Goal: Information Seeking & Learning: Learn about a topic

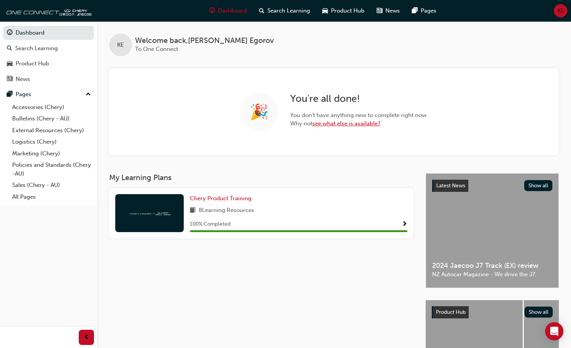
click at [339, 122] on link "see what else is available?" at bounding box center [346, 123] width 68 height 7
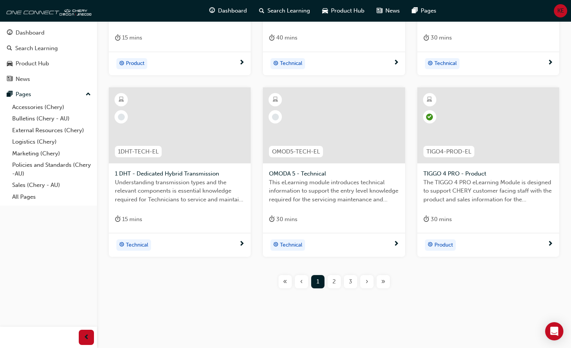
scroll to position [272, 0]
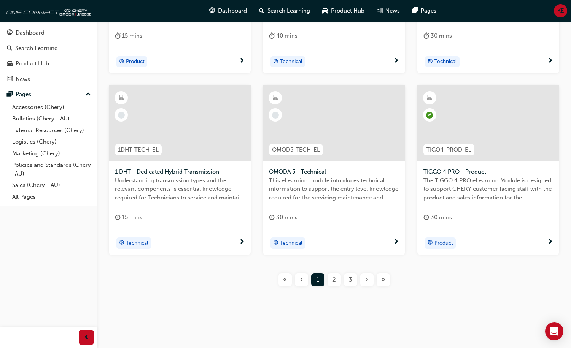
click at [335, 282] on span "2" at bounding box center [333, 280] width 3 height 9
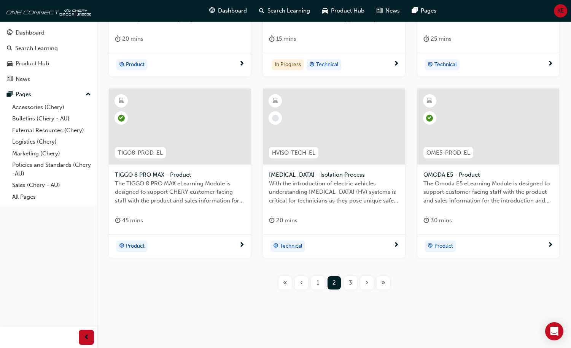
scroll to position [272, 0]
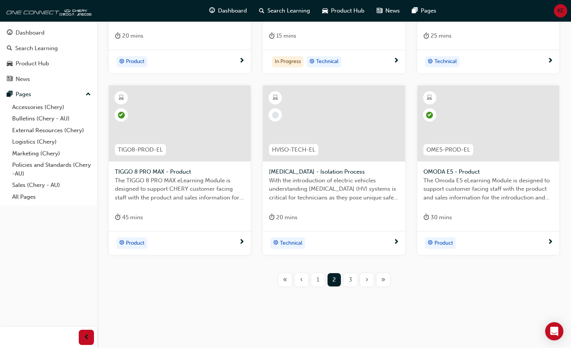
click at [350, 280] on span "3" at bounding box center [350, 280] width 3 height 9
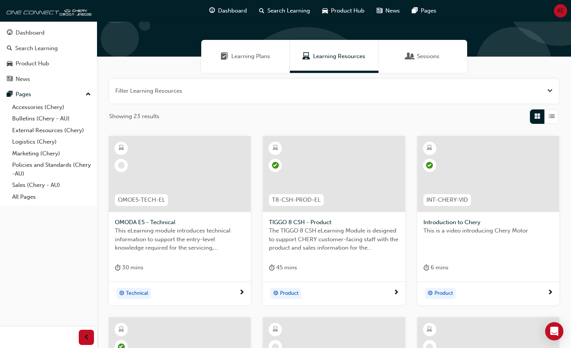
scroll to position [6, 0]
